Goal: Find specific page/section: Find specific page/section

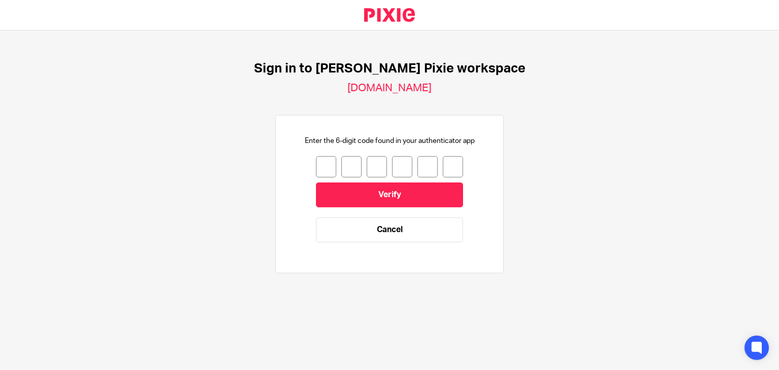
click at [317, 165] on input "number" at bounding box center [326, 166] width 20 height 21
type input "2"
type input "1"
type input "4"
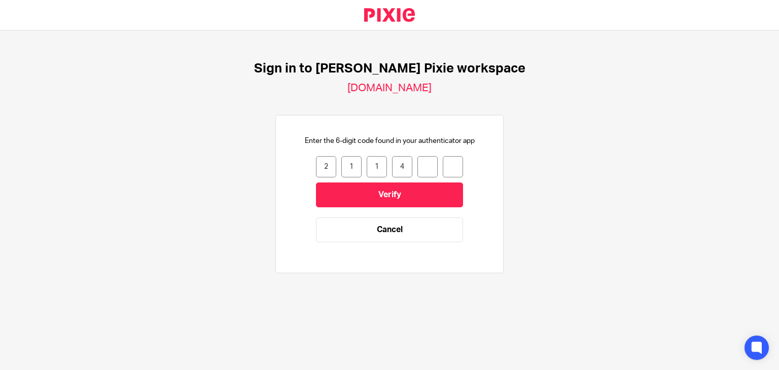
type input "8"
type input "6"
drag, startPoint x: 421, startPoint y: 164, endPoint x: 424, endPoint y: 169, distance: 5.8
click at [421, 164] on input "8" at bounding box center [428, 166] width 20 height 21
type input "4"
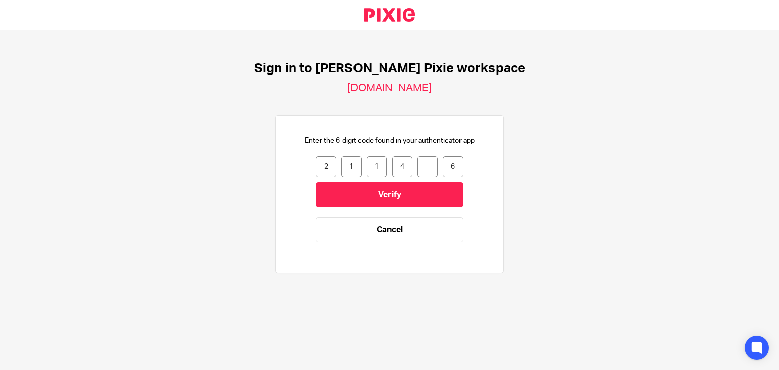
type input "8"
click at [422, 165] on input "number" at bounding box center [428, 166] width 20 height 21
type input "6"
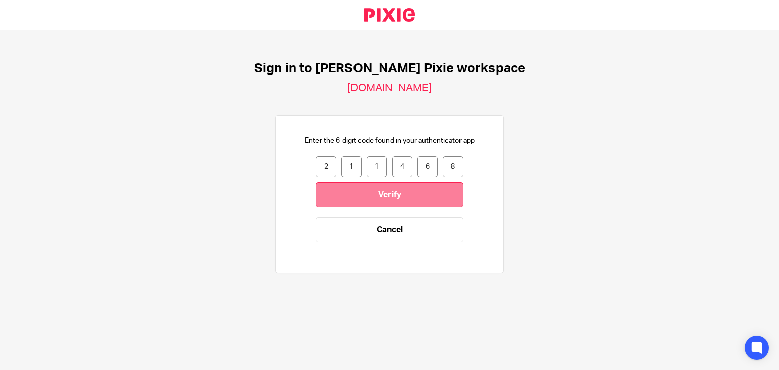
click at [407, 192] on input "Verify" at bounding box center [389, 195] width 147 height 25
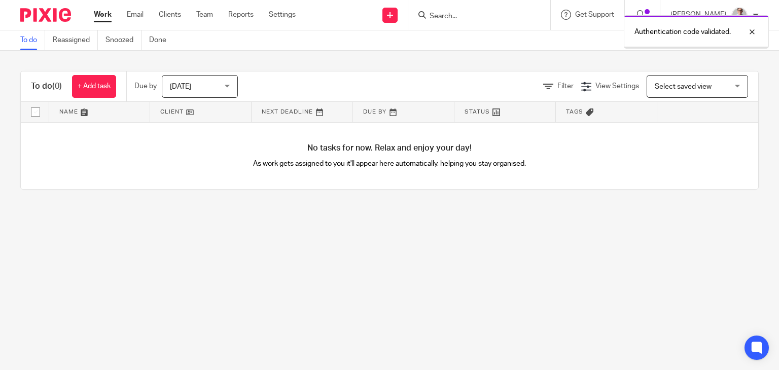
drag, startPoint x: 473, startPoint y: 7, endPoint x: 469, endPoint y: 15, distance: 8.6
click at [473, 8] on div at bounding box center [479, 15] width 142 height 30
click at [468, 14] on div "Authentication code validated." at bounding box center [579, 29] width 379 height 39
click at [457, 16] on div "Authentication code validated." at bounding box center [579, 29] width 379 height 39
click at [460, 17] on input "Search" at bounding box center [474, 16] width 91 height 9
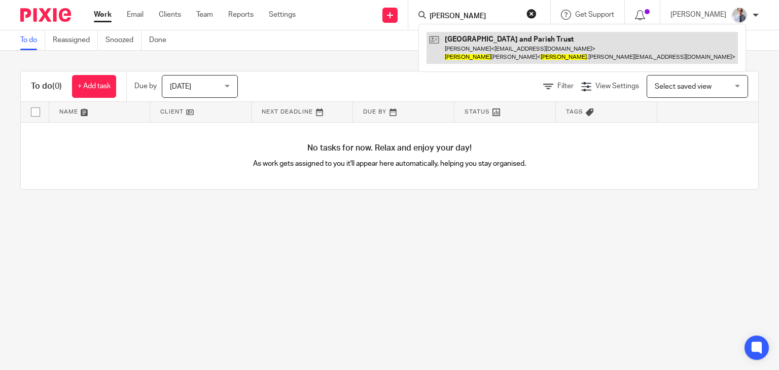
type input "sonia"
click at [514, 53] on link at bounding box center [582, 47] width 311 height 31
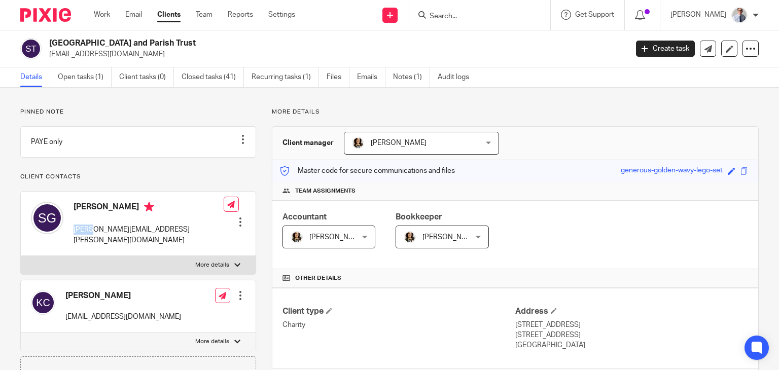
scroll to position [84, 0]
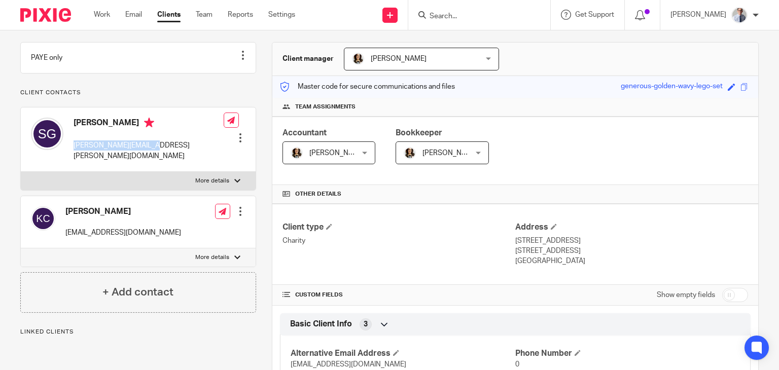
drag, startPoint x: 87, startPoint y: 159, endPoint x: 153, endPoint y: 161, distance: 65.5
click at [153, 161] on div "[PERSON_NAME] [PERSON_NAME][EMAIL_ADDRESS][PERSON_NAME][DOMAIN_NAME]" at bounding box center [127, 140] width 193 height 54
